Goal: Information Seeking & Learning: Learn about a topic

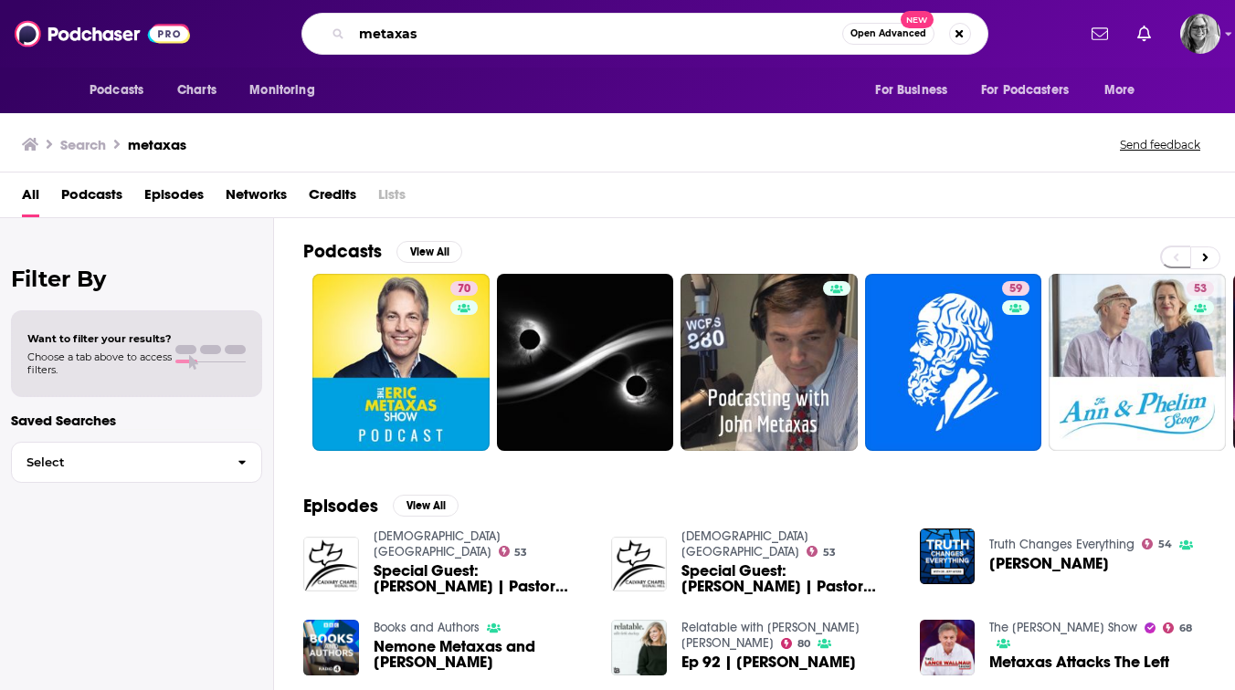
click at [601, 37] on input "metaxas" at bounding box center [597, 33] width 490 height 29
click at [385, 32] on input "metaxas" at bounding box center [597, 33] width 490 height 29
type input "pod save america"
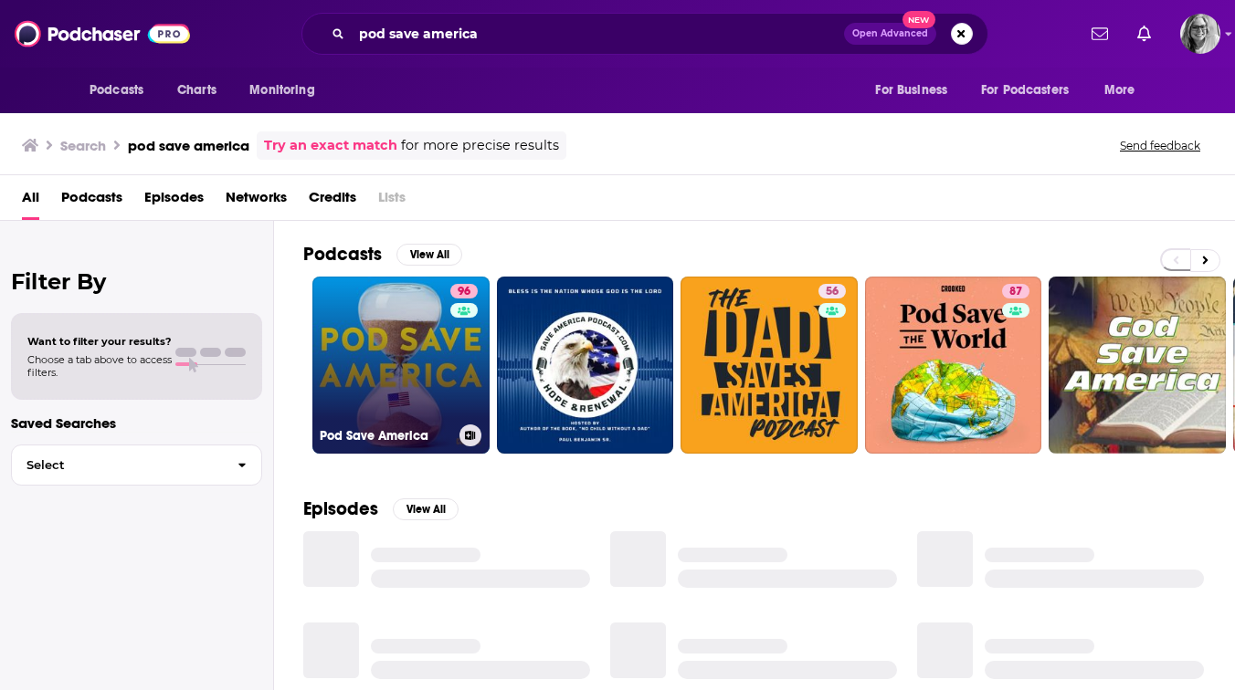
click at [394, 396] on link "96 Pod Save America" at bounding box center [400, 365] width 177 height 177
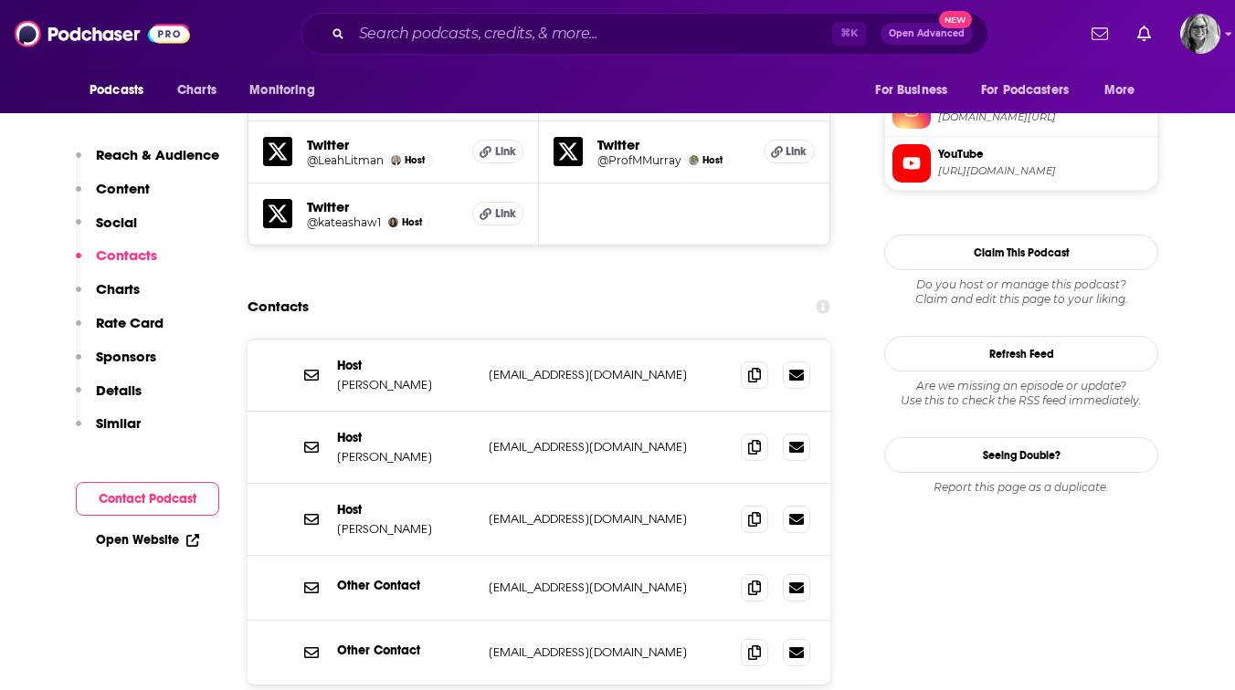
scroll to position [1886, 0]
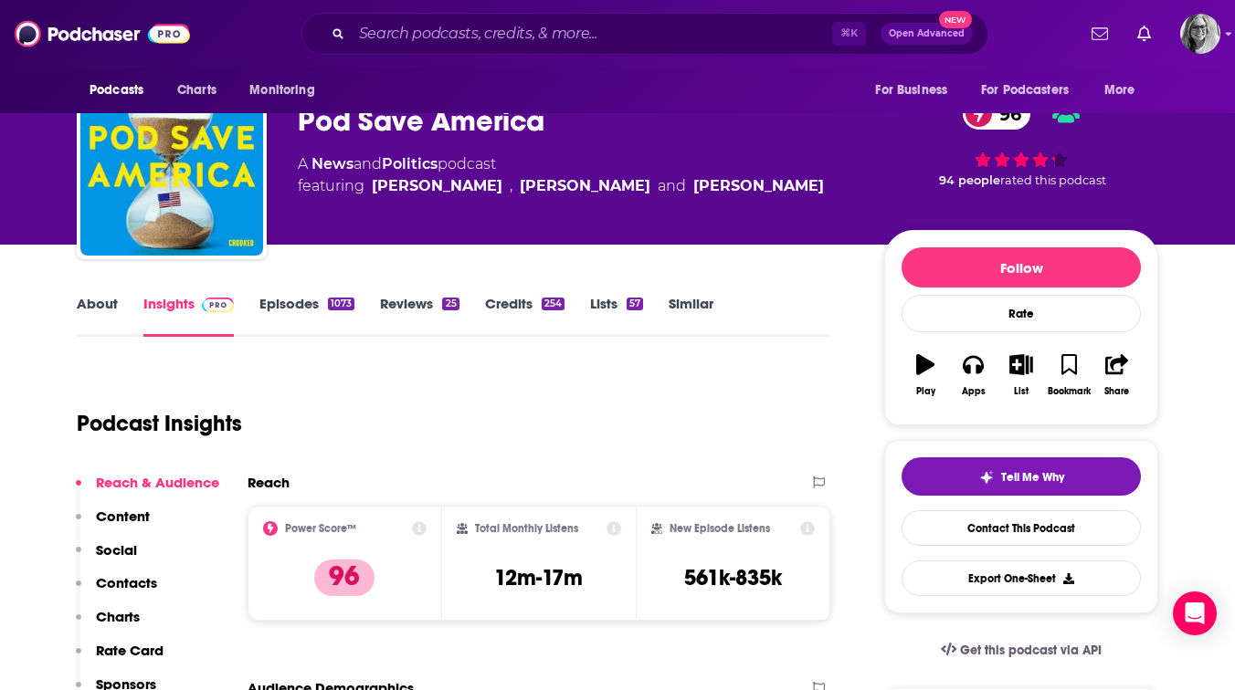
scroll to position [0, 0]
